Goal: Task Accomplishment & Management: Manage account settings

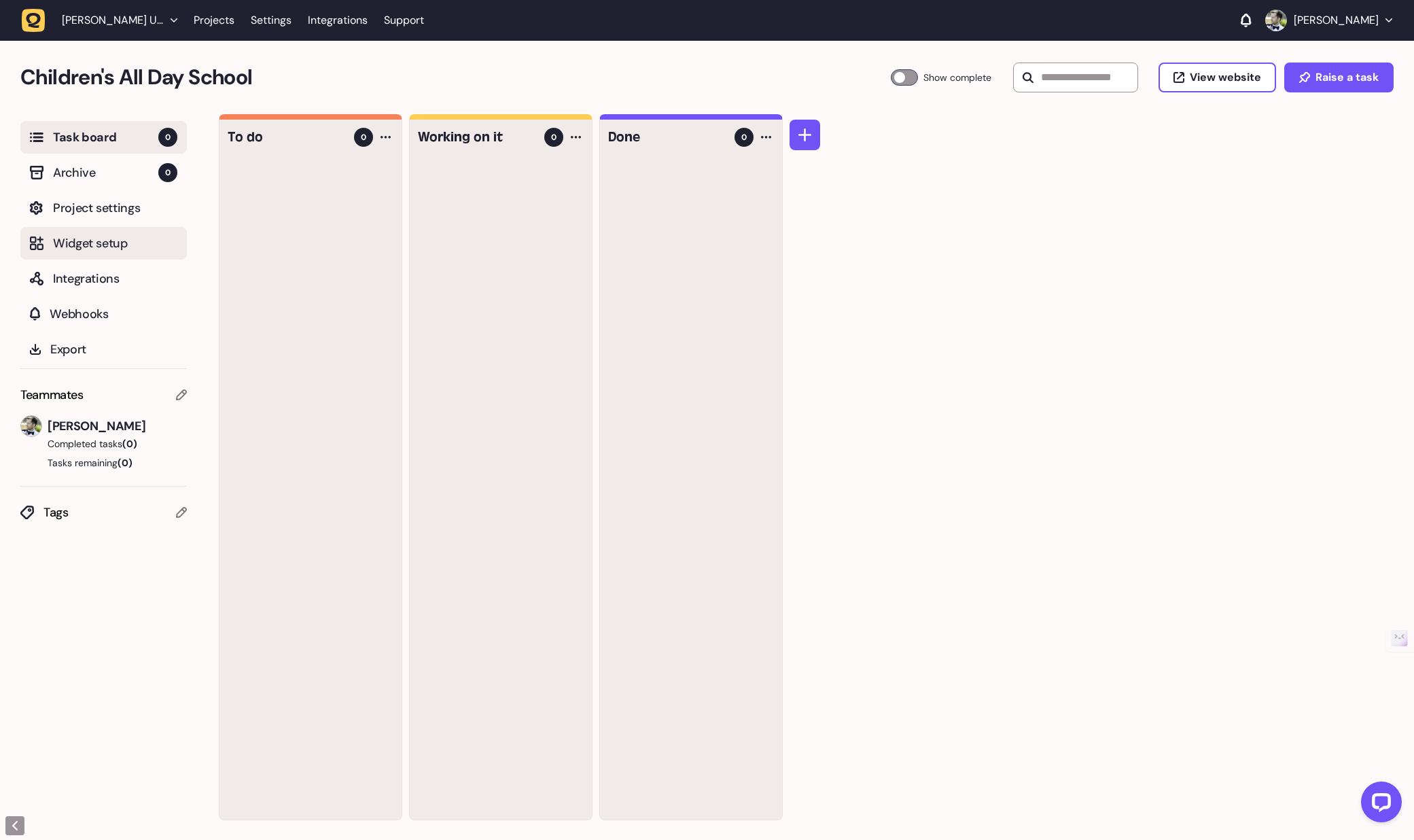
click at [91, 246] on span "Widget setup" at bounding box center [114, 243] width 124 height 19
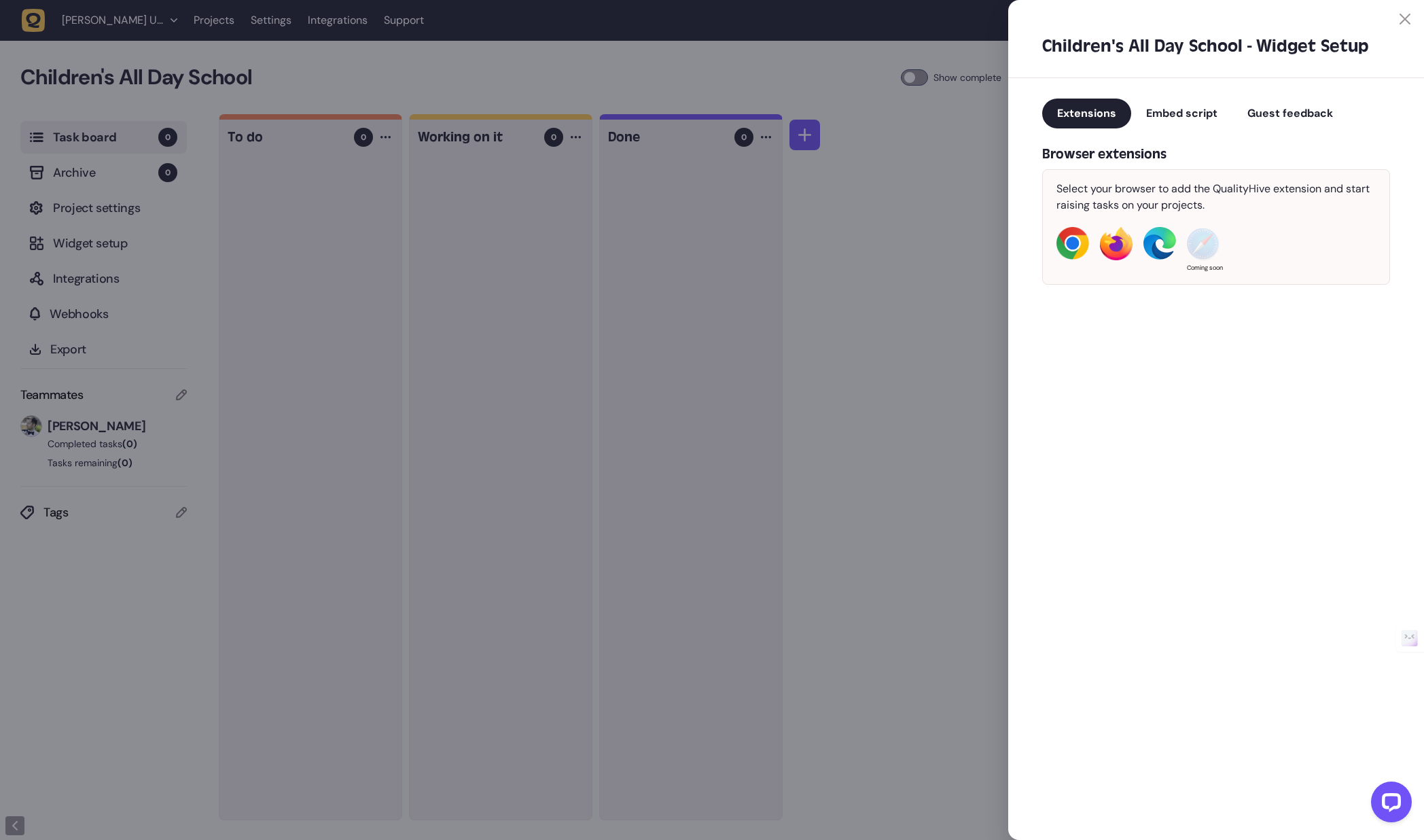
click at [1283, 120] on span "Guest feedback" at bounding box center [1291, 113] width 86 height 14
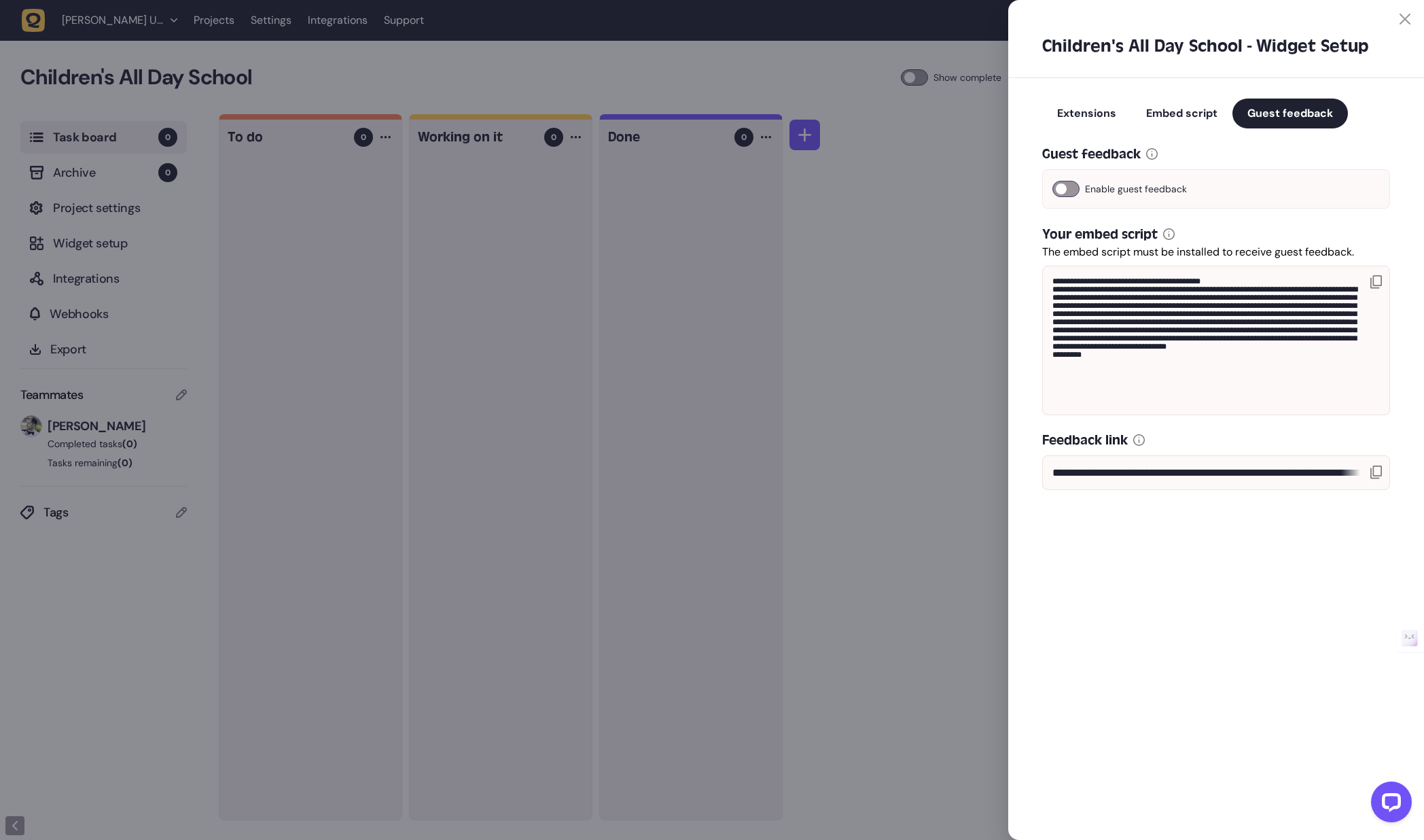
click at [1381, 471] on icon at bounding box center [1376, 472] width 11 height 14
click at [1417, 17] on div at bounding box center [1216, 12] width 416 height 25
click at [1412, 17] on div at bounding box center [1216, 12] width 416 height 25
click at [1407, 17] on icon at bounding box center [1405, 19] width 11 height 11
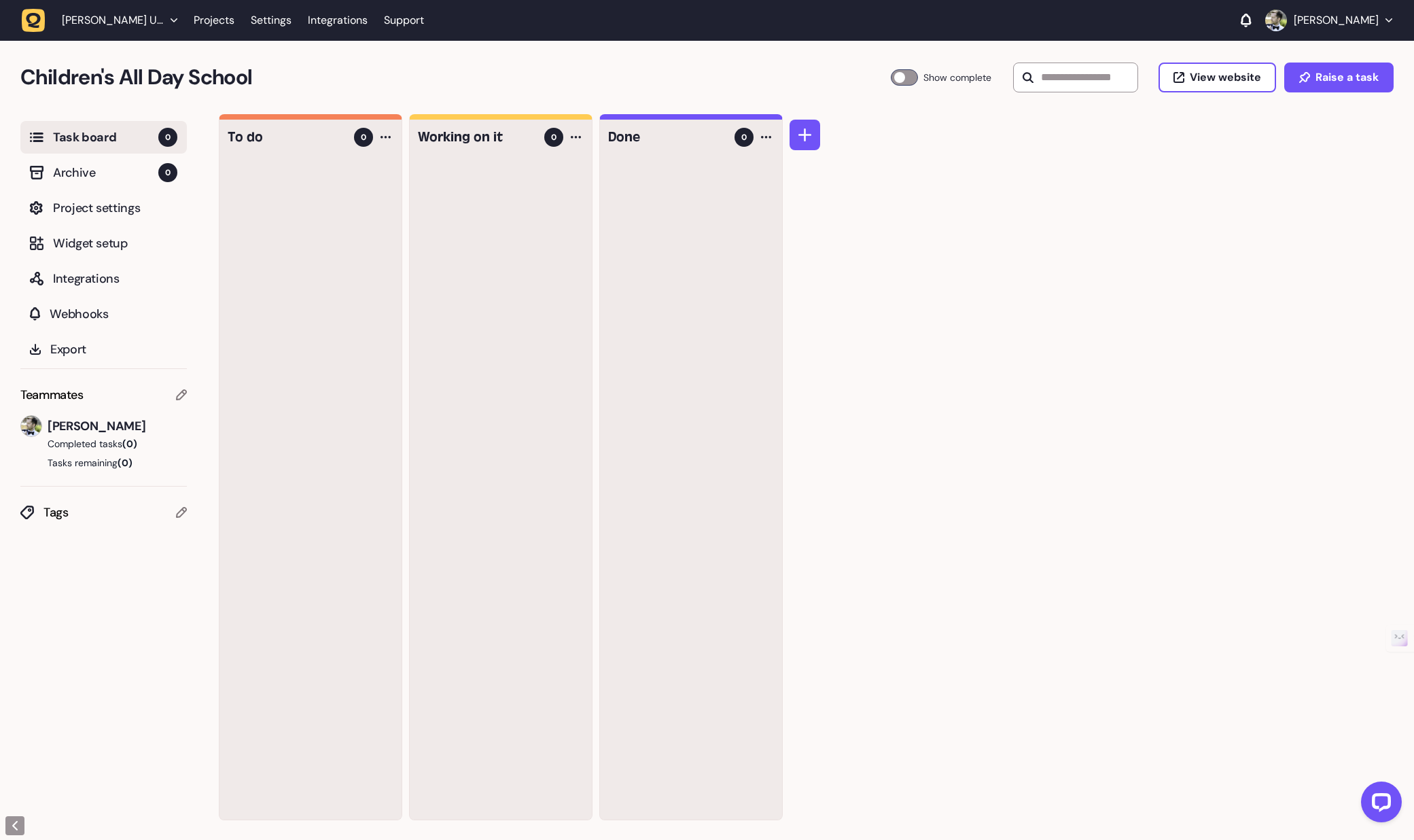
click at [1366, 20] on p "James Rice" at bounding box center [1336, 20] width 85 height 14
click at [1329, 108] on button "Log out" at bounding box center [1329, 106] width 105 height 14
